Goal: Task Accomplishment & Management: Complete application form

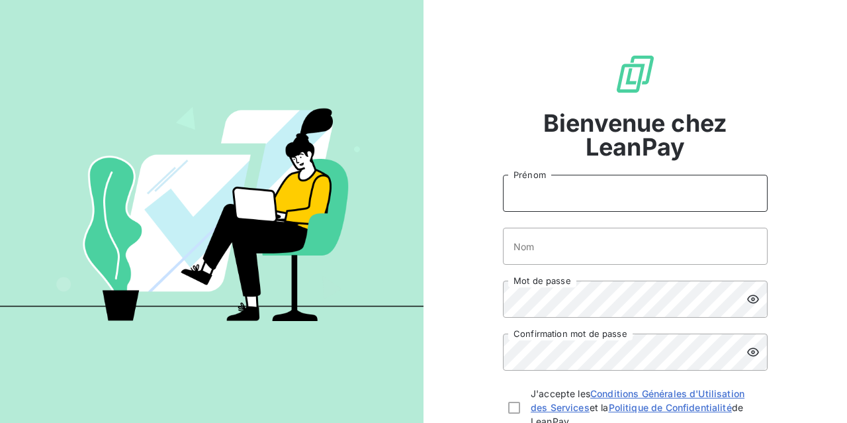
click at [631, 204] on input "Prénom" at bounding box center [635, 193] width 265 height 37
click at [664, 195] on input "Prénom" at bounding box center [635, 193] width 265 height 37
type input "Kamila"
click at [678, 251] on input "Nom" at bounding box center [635, 246] width 265 height 37
type input "Pes-Smaglińska"
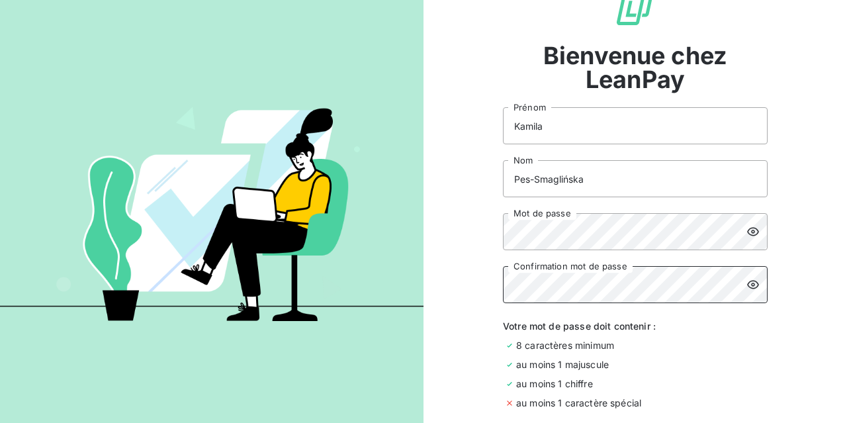
scroll to position [132, 0]
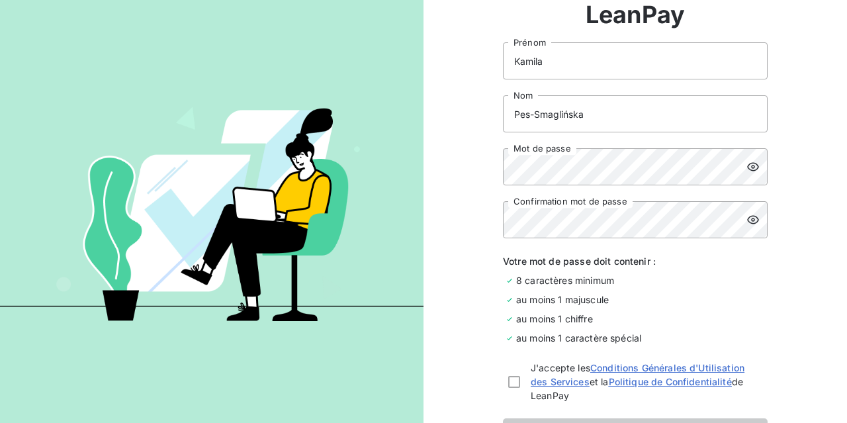
click at [757, 167] on icon at bounding box center [753, 166] width 13 height 13
click at [751, 218] on icon at bounding box center [753, 219] width 13 height 13
click at [516, 385] on div at bounding box center [514, 382] width 12 height 12
checkbox input "true"
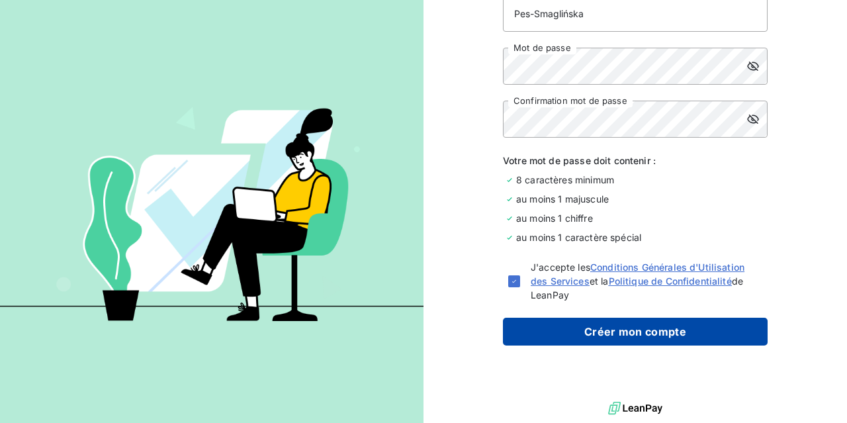
click at [659, 328] on button "Créer mon compte" at bounding box center [635, 332] width 265 height 28
